Goal: Check status: Check status

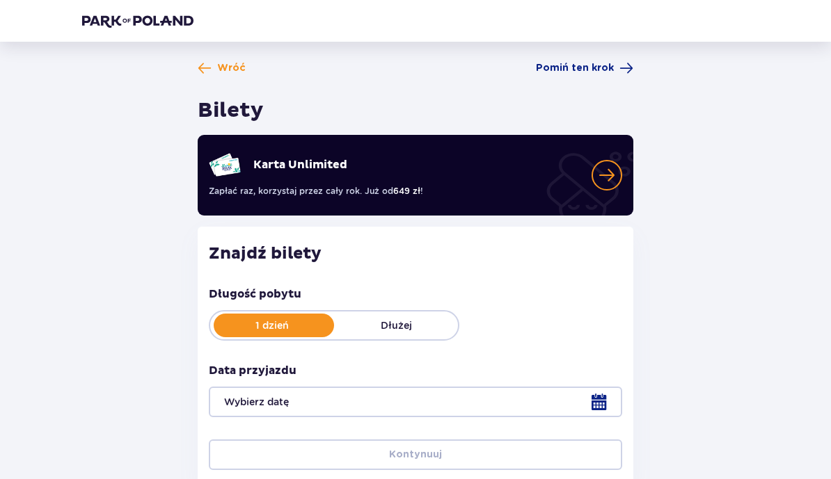
click at [216, 74] on span "Wróć" at bounding box center [222, 68] width 48 height 14
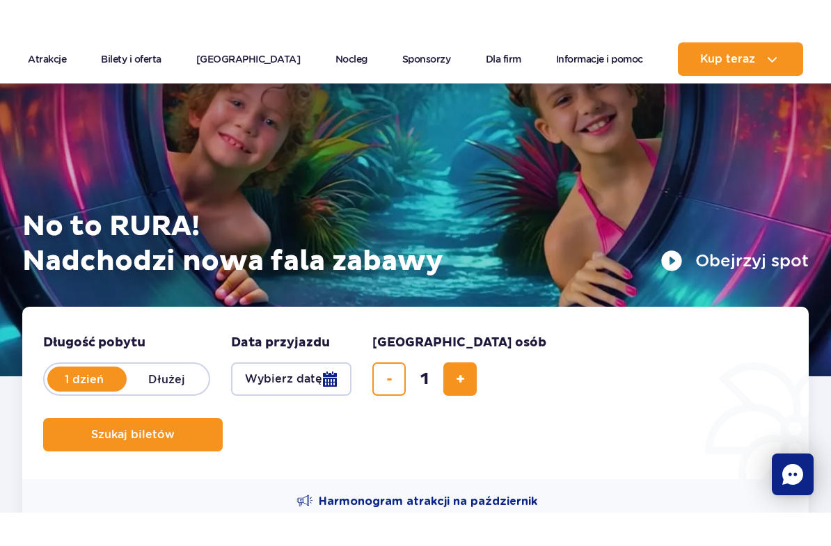
scroll to position [224, 0]
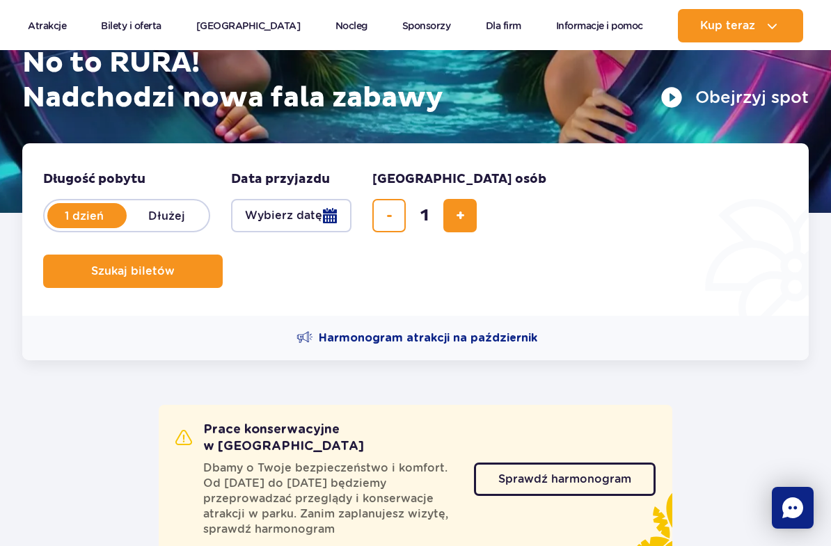
click at [566, 476] on span "Sprawdź harmonogram" at bounding box center [564, 479] width 133 height 11
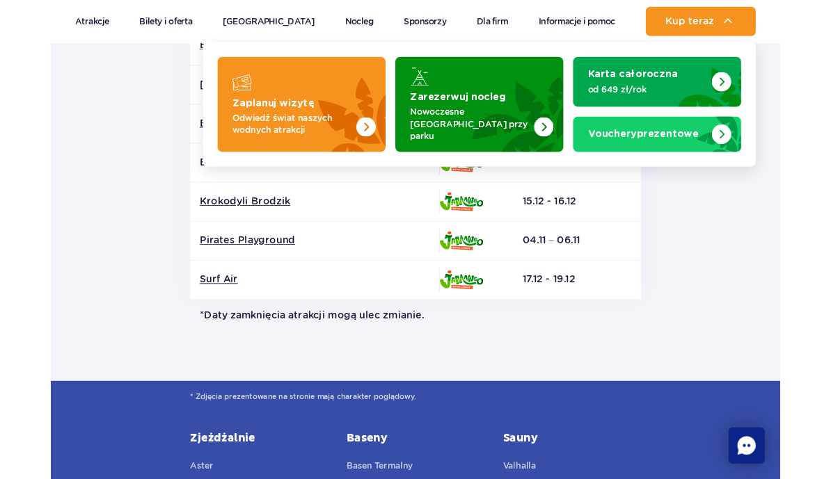
scroll to position [1244, 0]
